Goal: Task Accomplishment & Management: Use online tool/utility

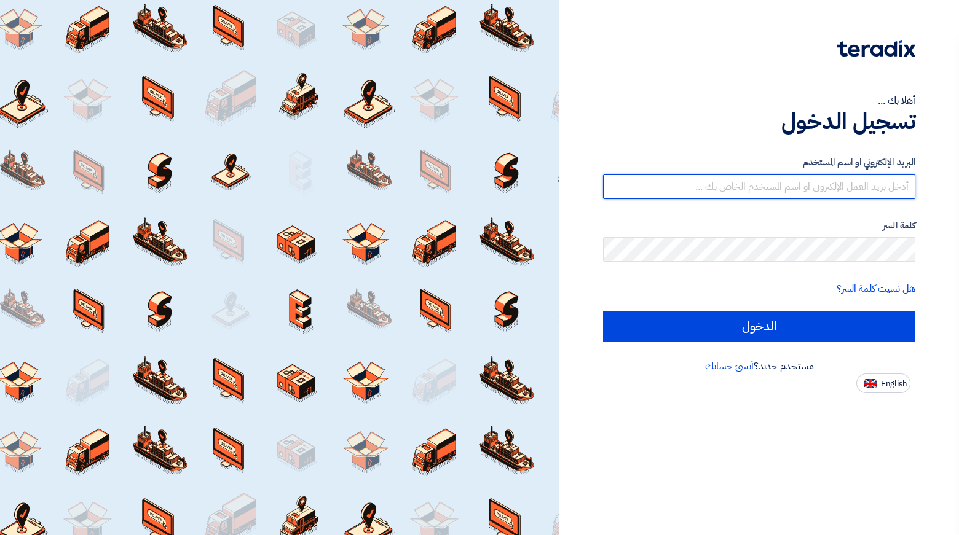
type input "[EMAIL_ADDRESS][PERSON_NAME][DOMAIN_NAME]"
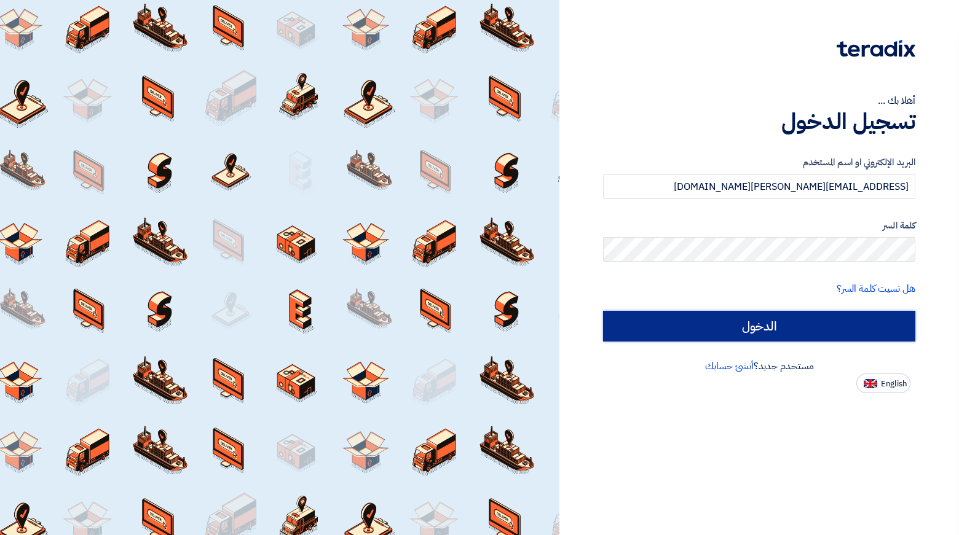
click at [788, 332] on input "الدخول" at bounding box center [759, 326] width 312 height 31
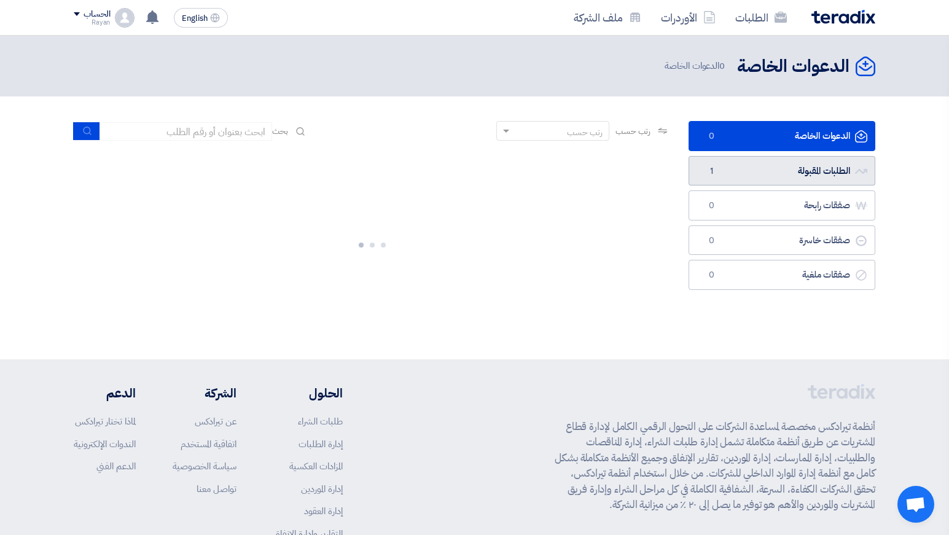
click at [726, 175] on link "الطلبات المقبولة الطلبات المقبولة 1" at bounding box center [782, 171] width 187 height 30
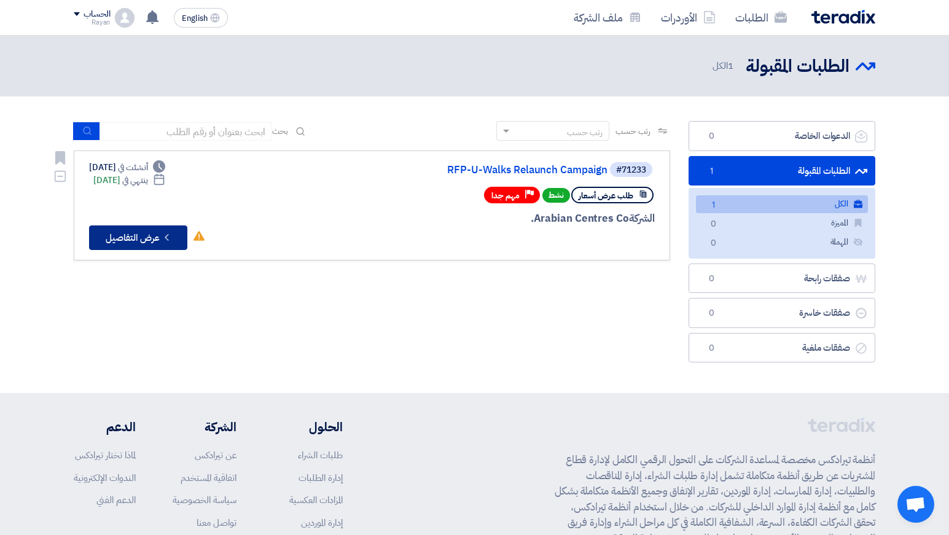
click at [142, 232] on button "Check details عرض التفاصيل" at bounding box center [138, 238] width 98 height 25
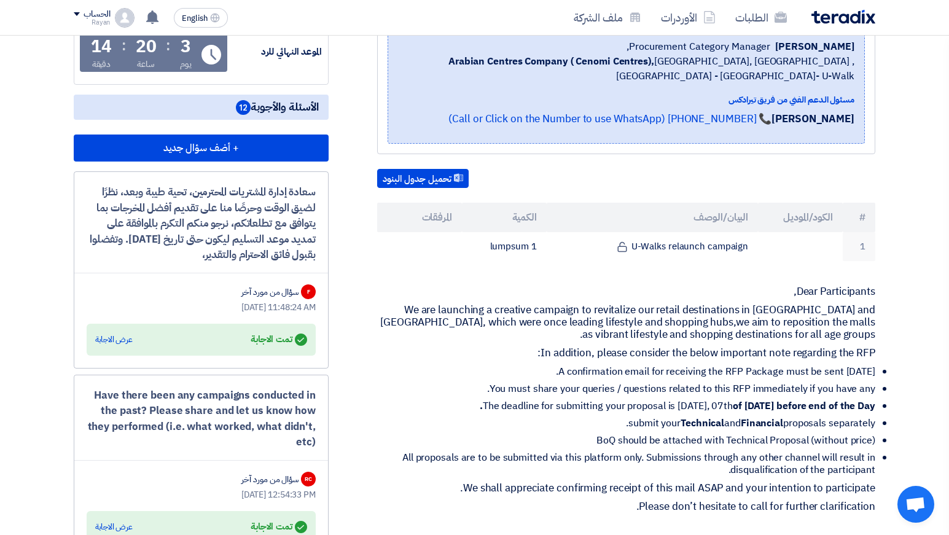
scroll to position [312, 0]
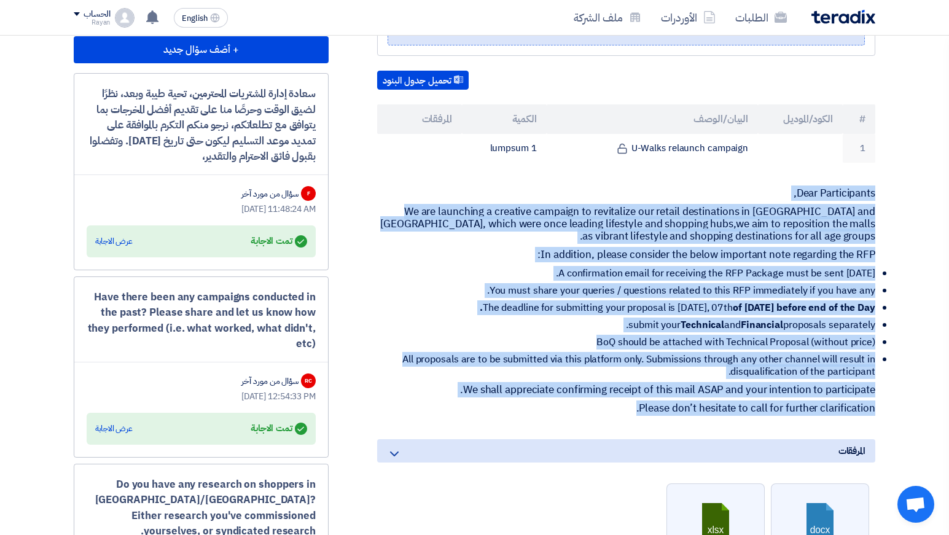
drag, startPoint x: 874, startPoint y: 208, endPoint x: 427, endPoint y: 417, distance: 493.5
click at [427, 415] on div "Dear Participants, We are launching a creative campaign to revitalize our retai…" at bounding box center [626, 300] width 498 height 227
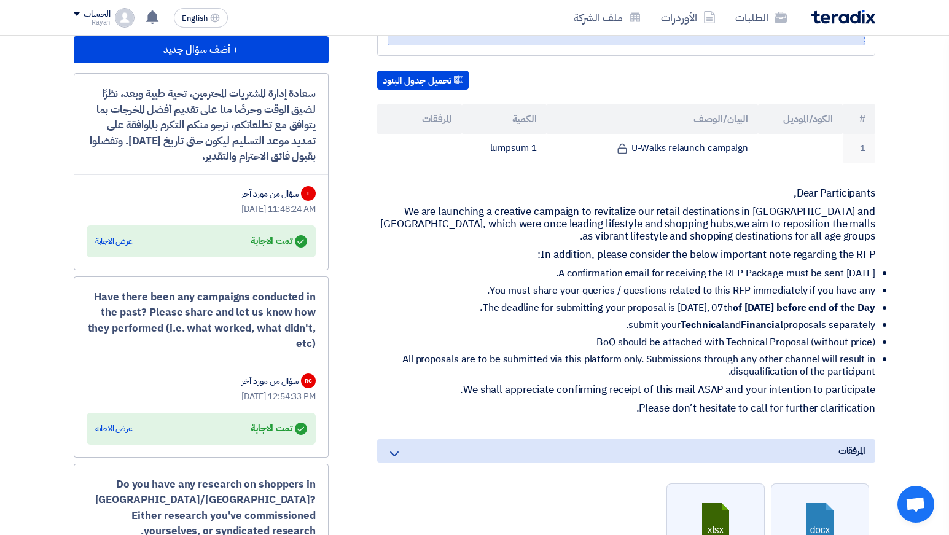
click at [427, 415] on div "Dear Participants, We are launching a creative campaign to revitalize our retai…" at bounding box center [626, 300] width 498 height 227
